Goal: Task Accomplishment & Management: Manage account settings

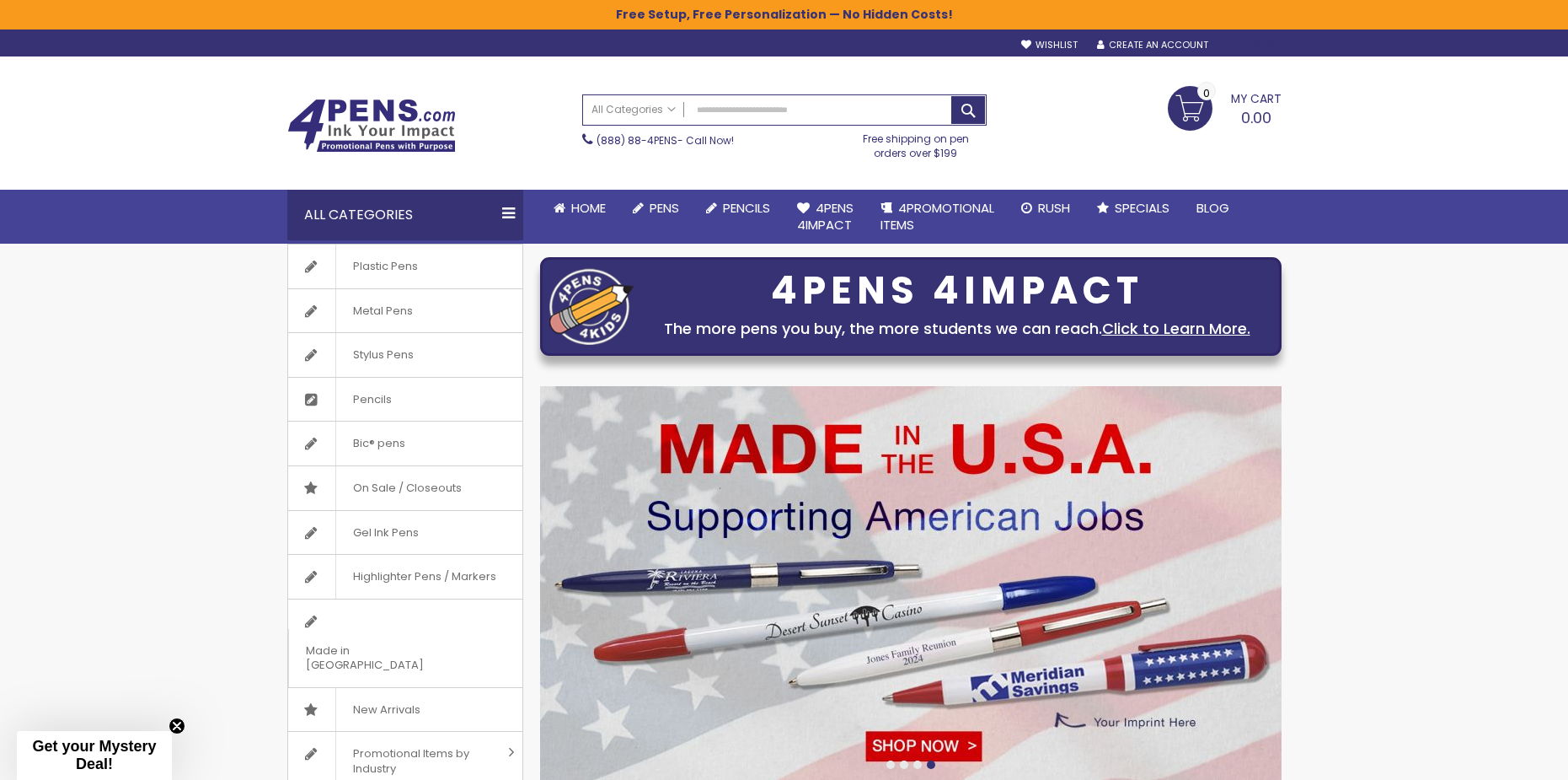
click at [1267, 46] on div "Sign In" at bounding box center [1252, 46] width 56 height 13
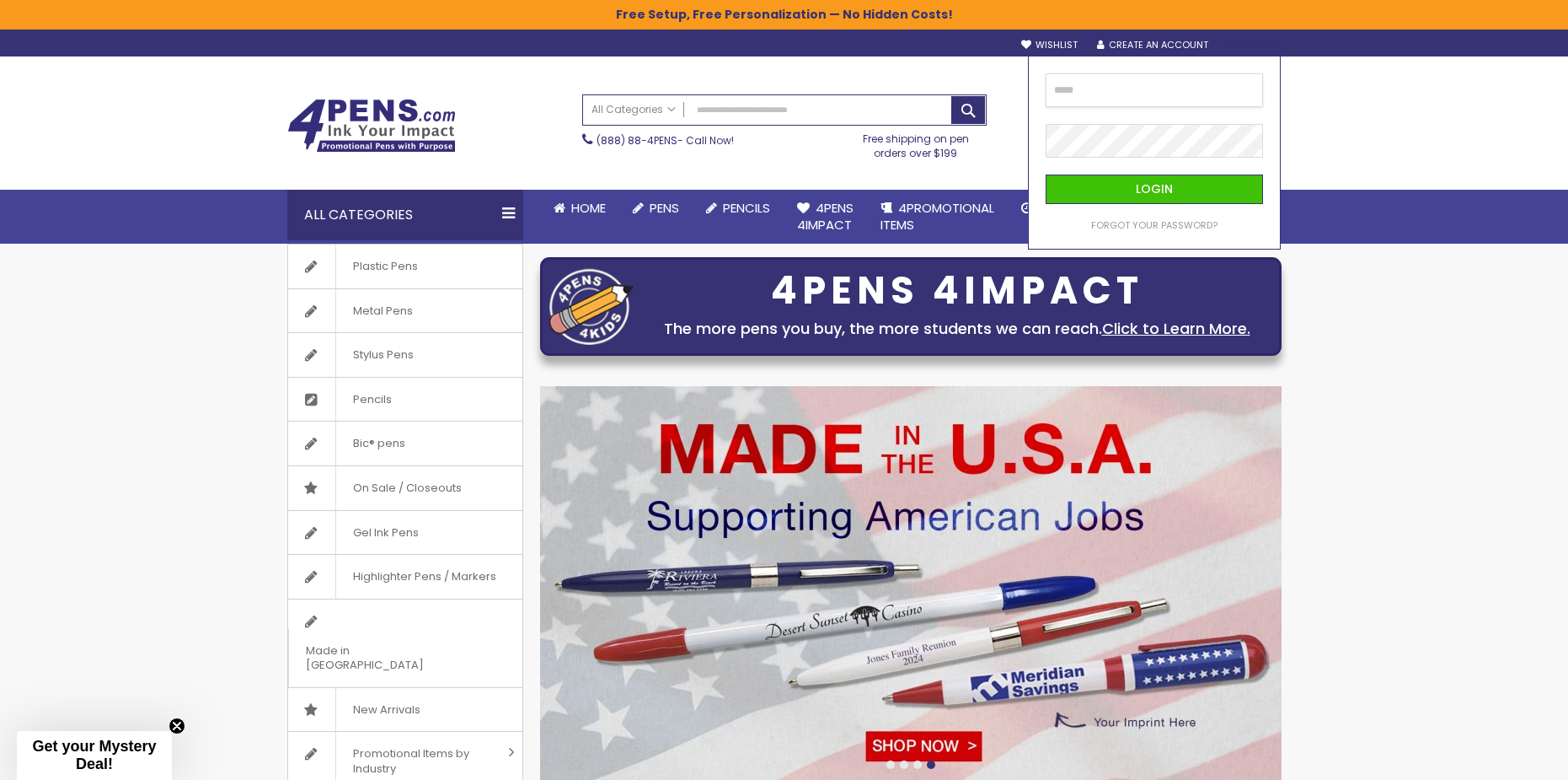
click at [1184, 77] on input "email" at bounding box center [1153, 90] width 218 height 34
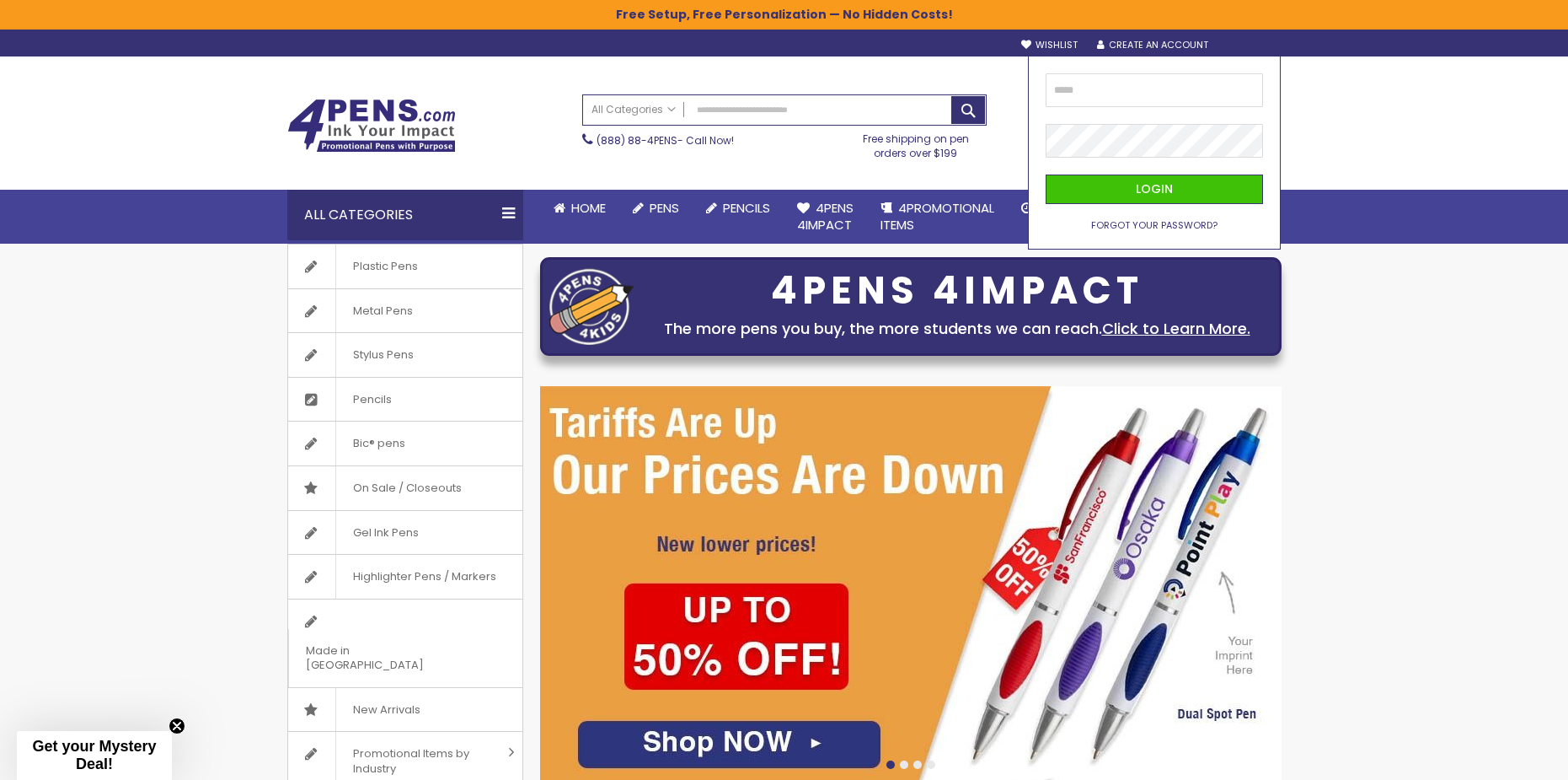
click at [1162, 219] on span "Forgot Your Password?" at bounding box center [1153, 226] width 126 height 14
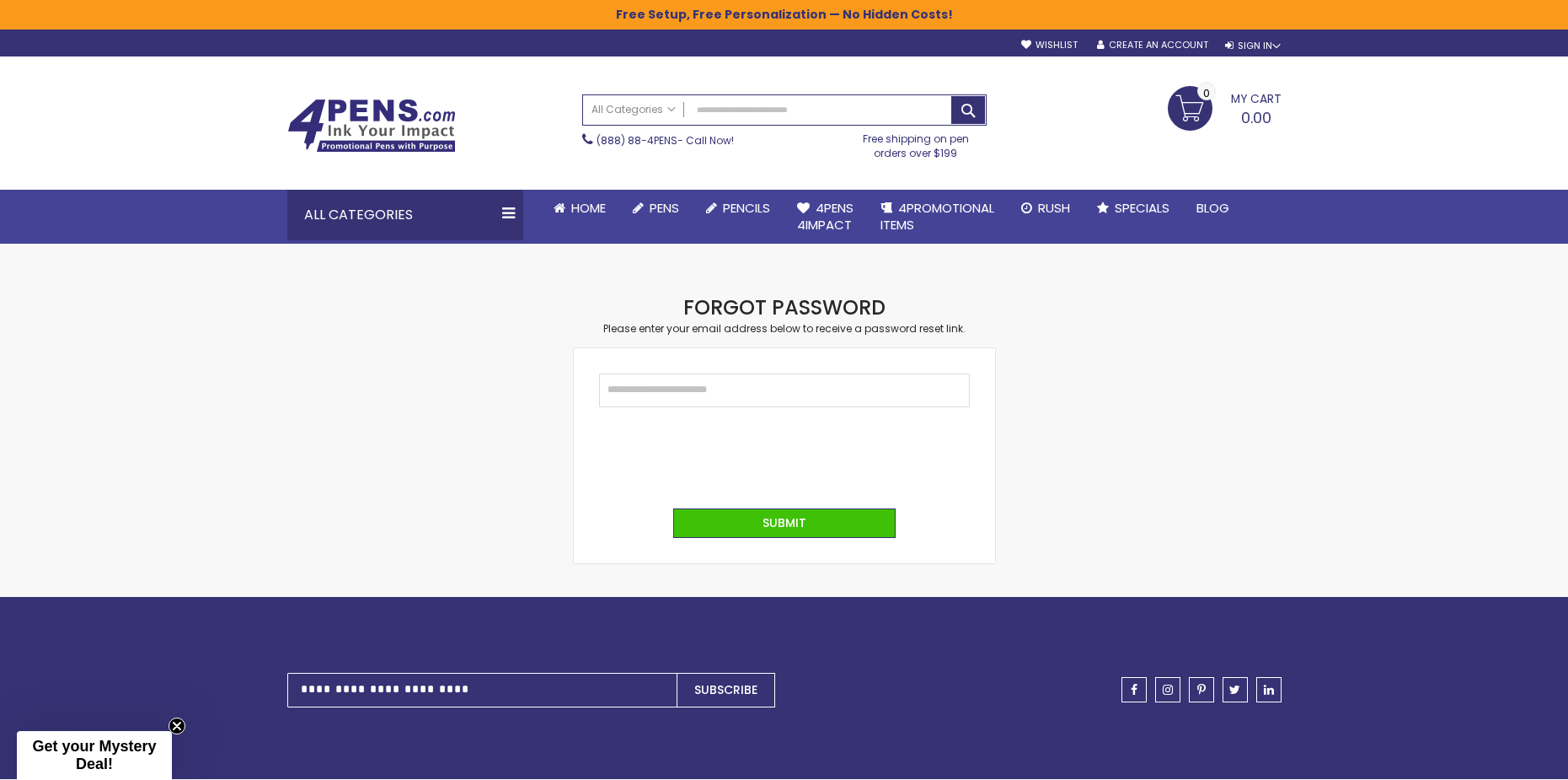
click at [760, 393] on input "Email" at bounding box center [784, 390] width 371 height 34
type input "**********"
click at [770, 516] on span "Submit" at bounding box center [784, 522] width 44 height 17
